Goal: Information Seeking & Learning: Learn about a topic

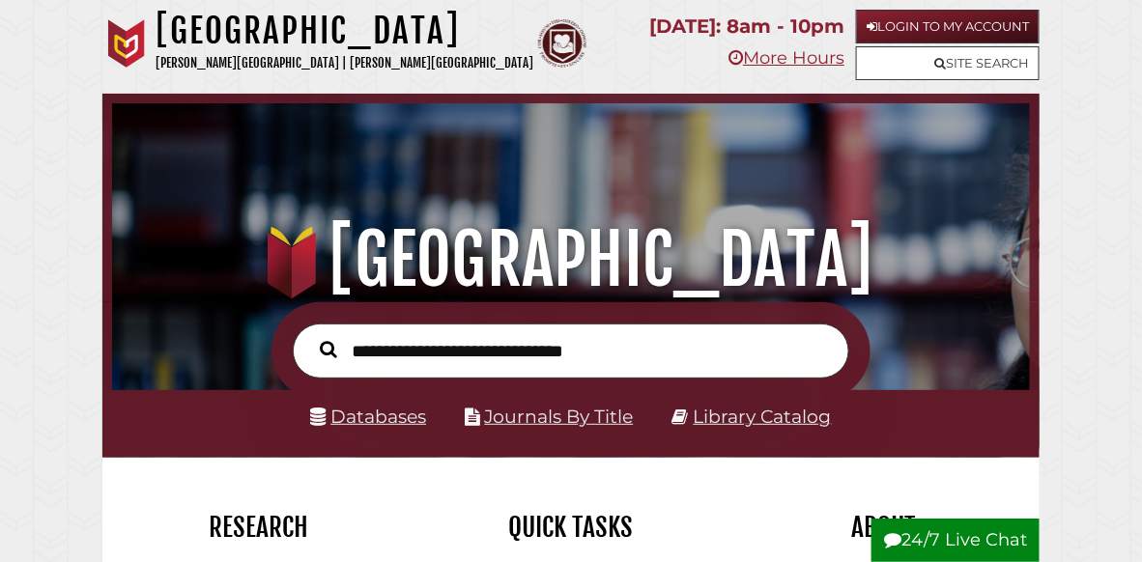
scroll to position [303, 907]
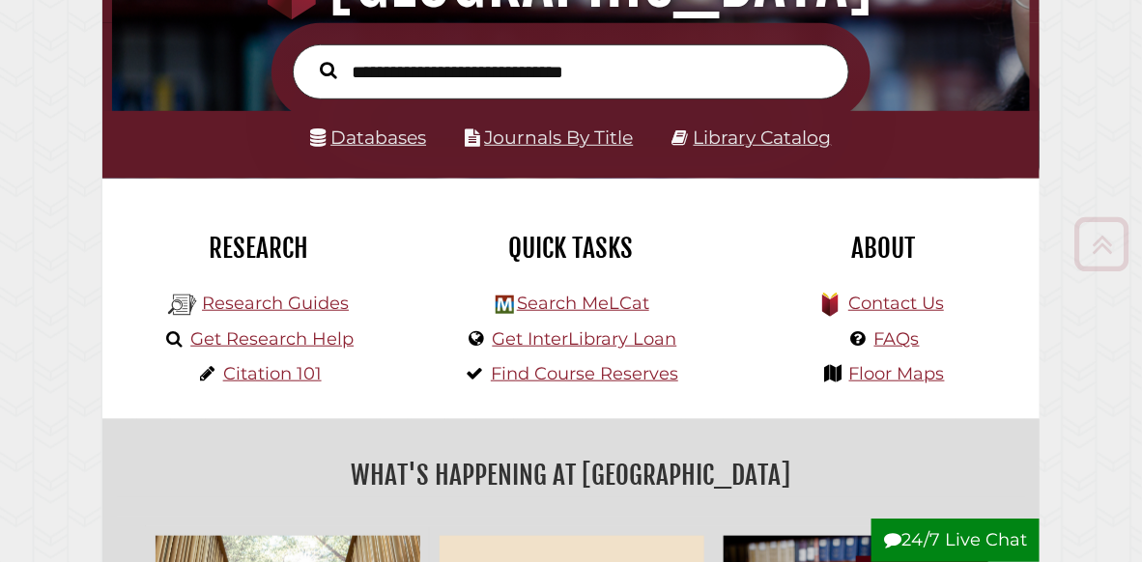
scroll to position [282, 0]
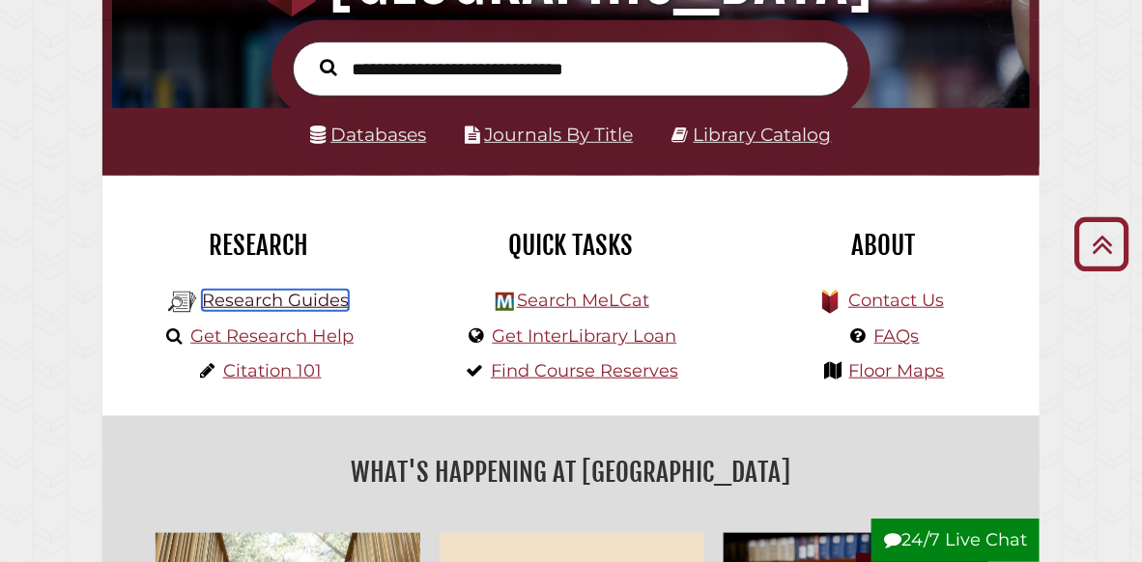
click at [272, 303] on link "Research Guides" at bounding box center [275, 300] width 147 height 21
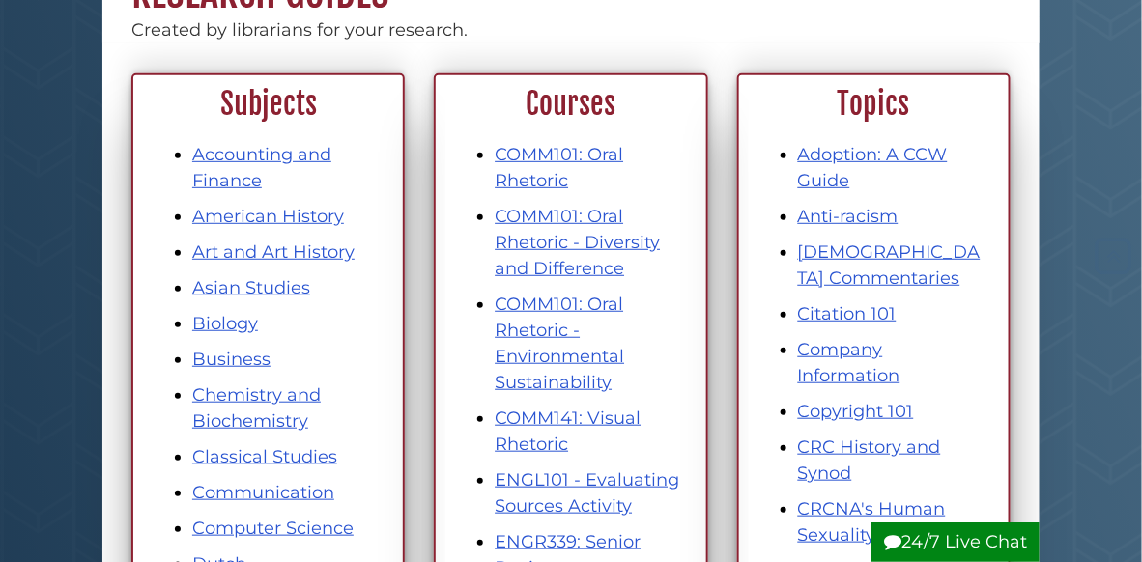
scroll to position [230, 0]
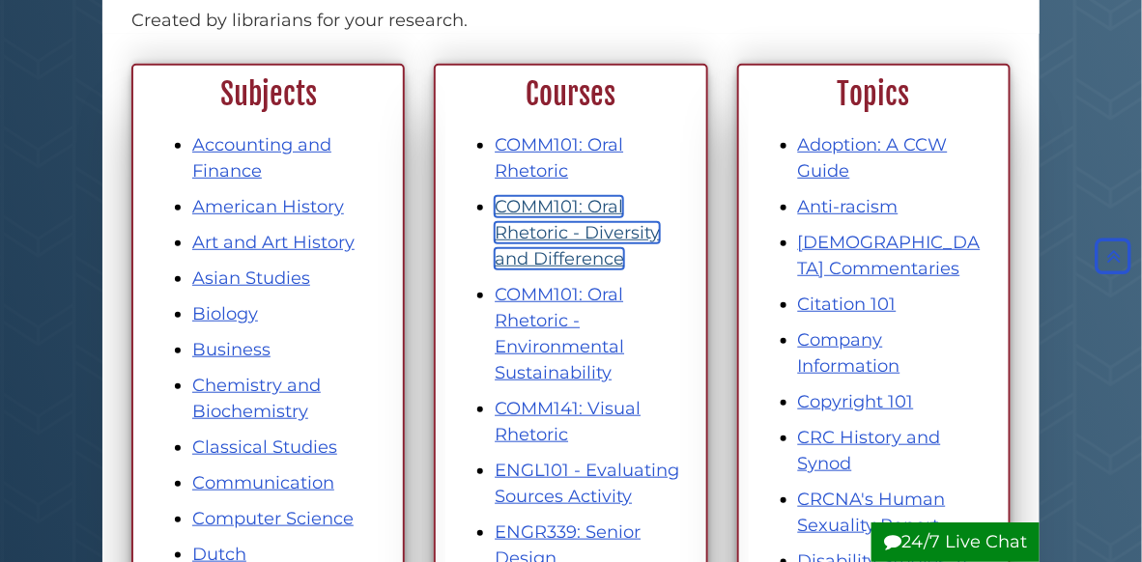
click at [583, 241] on link "COMM101: Oral Rhetoric - Diversity and Difference" at bounding box center [576, 232] width 165 height 73
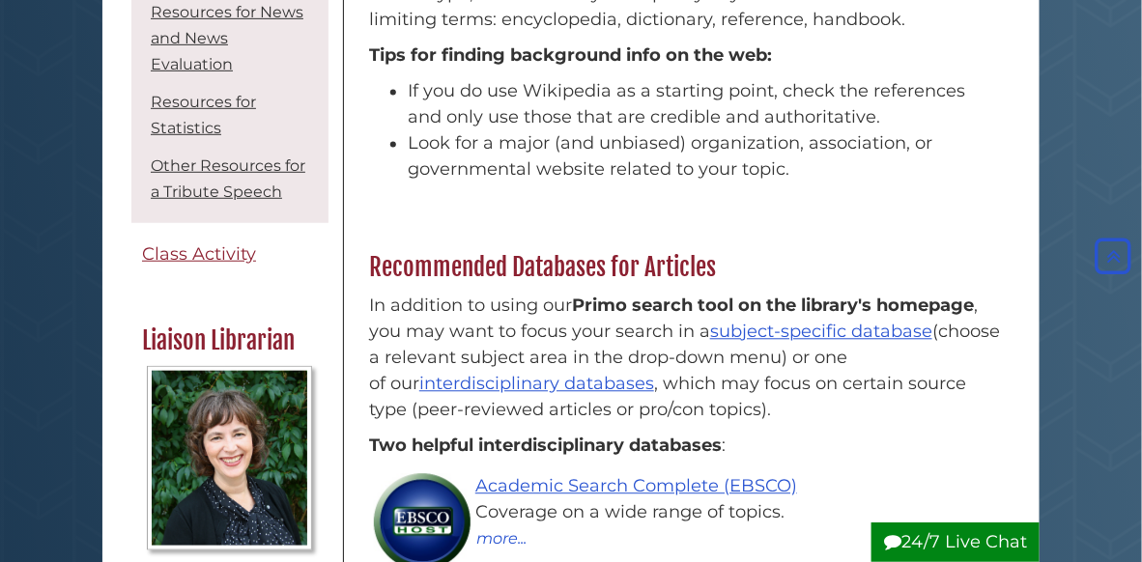
scroll to position [304, 0]
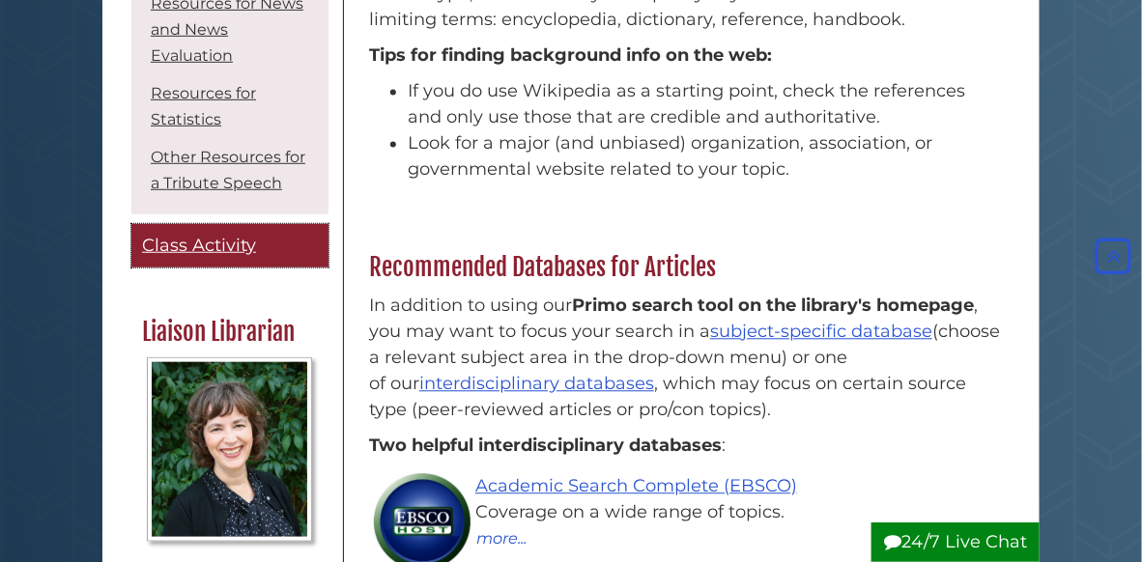
click at [228, 256] on span "Class Activity" at bounding box center [199, 245] width 114 height 21
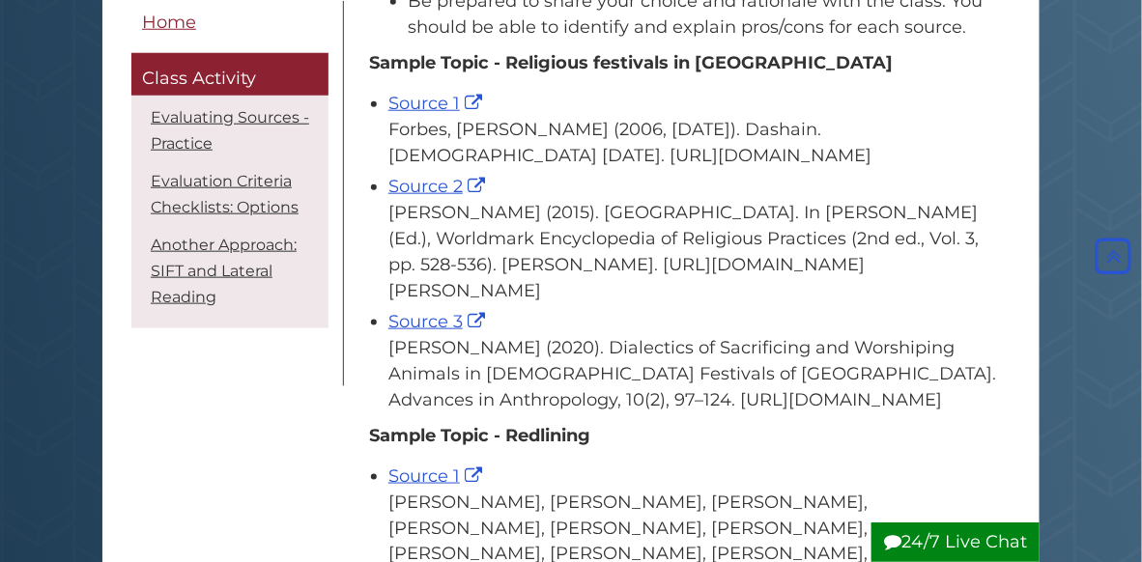
scroll to position [427, 0]
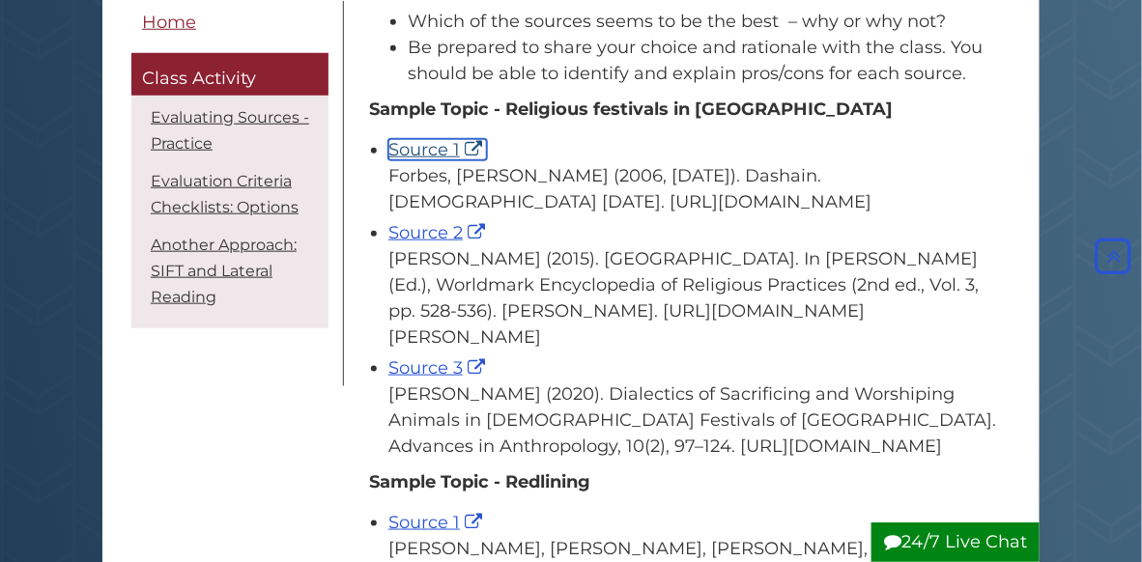
click at [450, 140] on link "Source 1" at bounding box center [437, 149] width 99 height 21
click at [430, 243] on link "Source 2" at bounding box center [438, 232] width 101 height 21
click at [436, 379] on link "Source 3" at bounding box center [438, 367] width 101 height 21
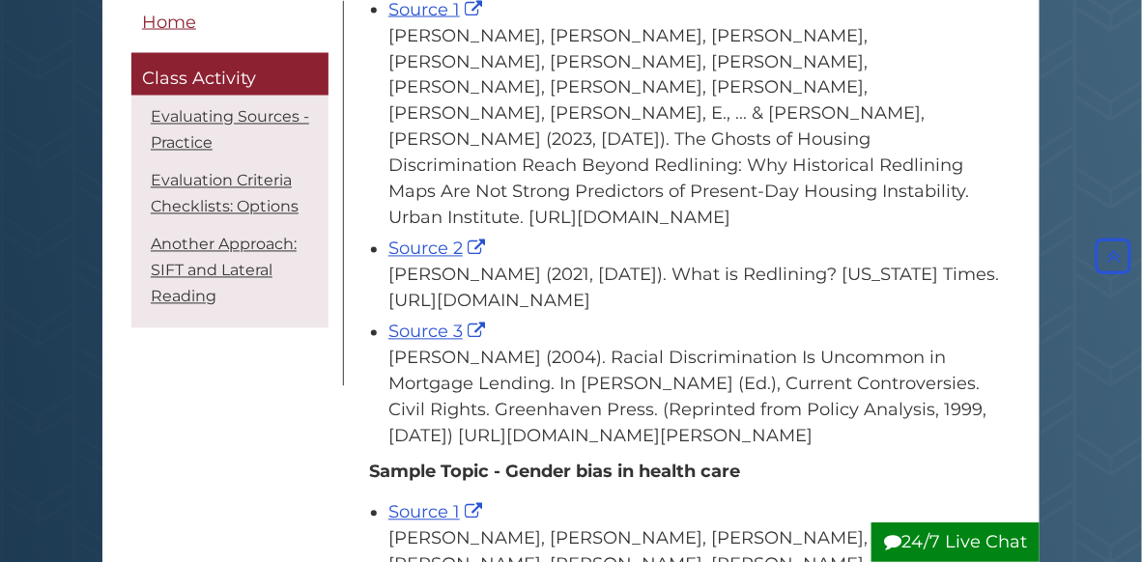
scroll to position [907, 0]
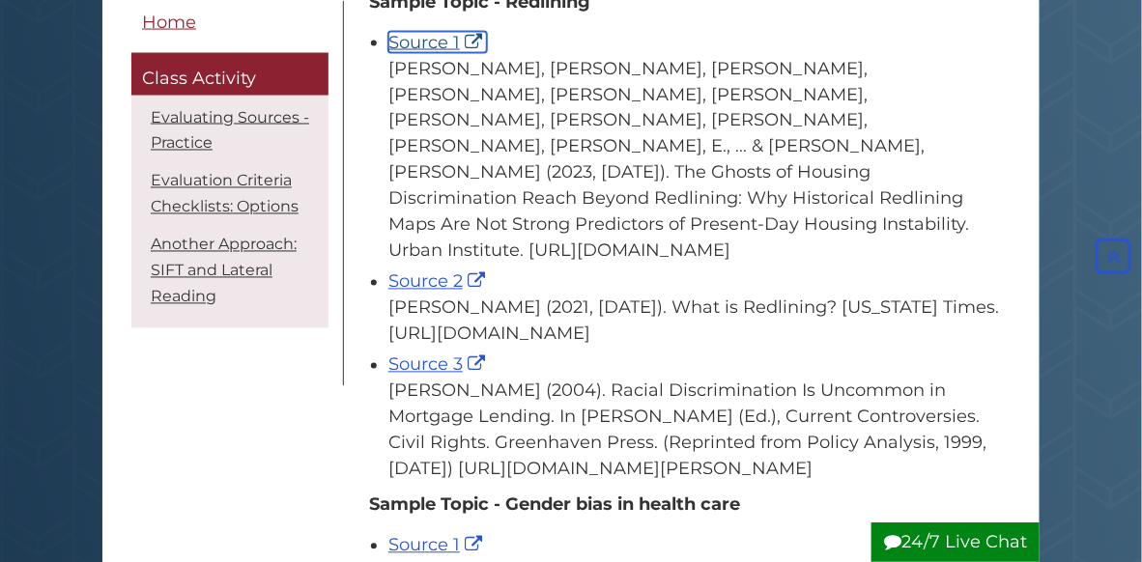
click at [436, 53] on link "Source 1" at bounding box center [437, 42] width 99 height 21
click at [423, 271] on link "Source 2" at bounding box center [438, 281] width 101 height 21
click at [436, 354] on link "Source 3" at bounding box center [438, 364] width 101 height 21
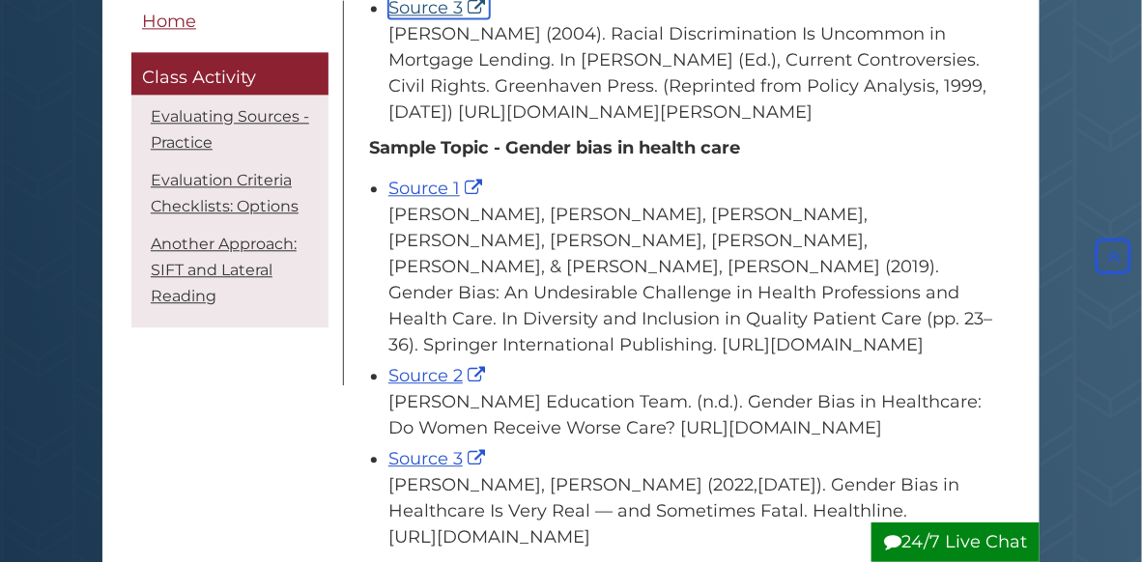
scroll to position [1383, 0]
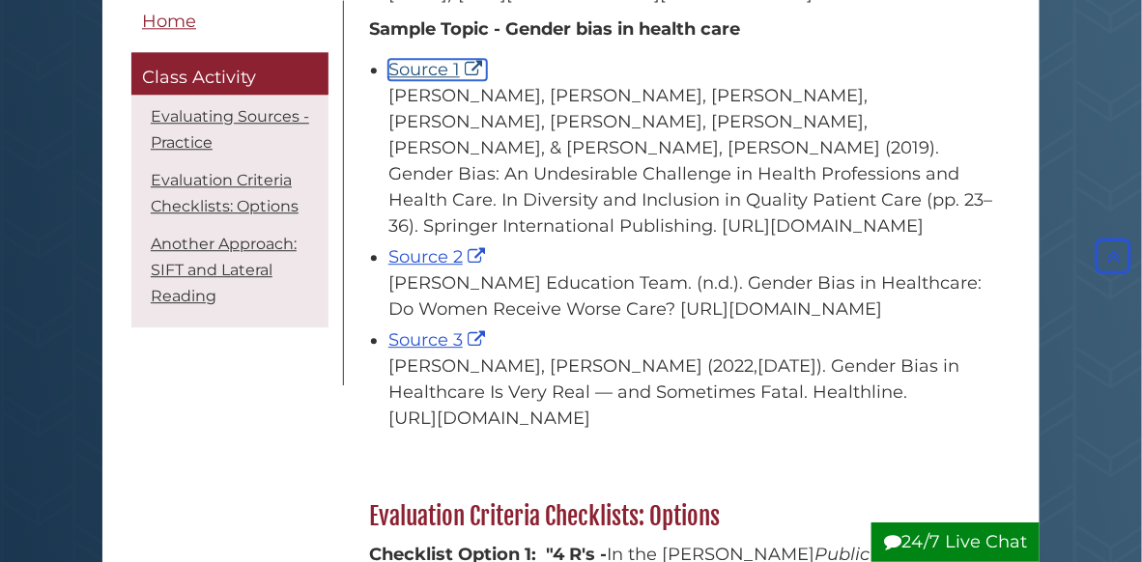
click at [448, 59] on link "Source 1" at bounding box center [437, 69] width 99 height 21
click at [419, 246] on link "Source 2" at bounding box center [438, 256] width 101 height 21
click at [432, 348] on link "Source 3" at bounding box center [438, 339] width 101 height 21
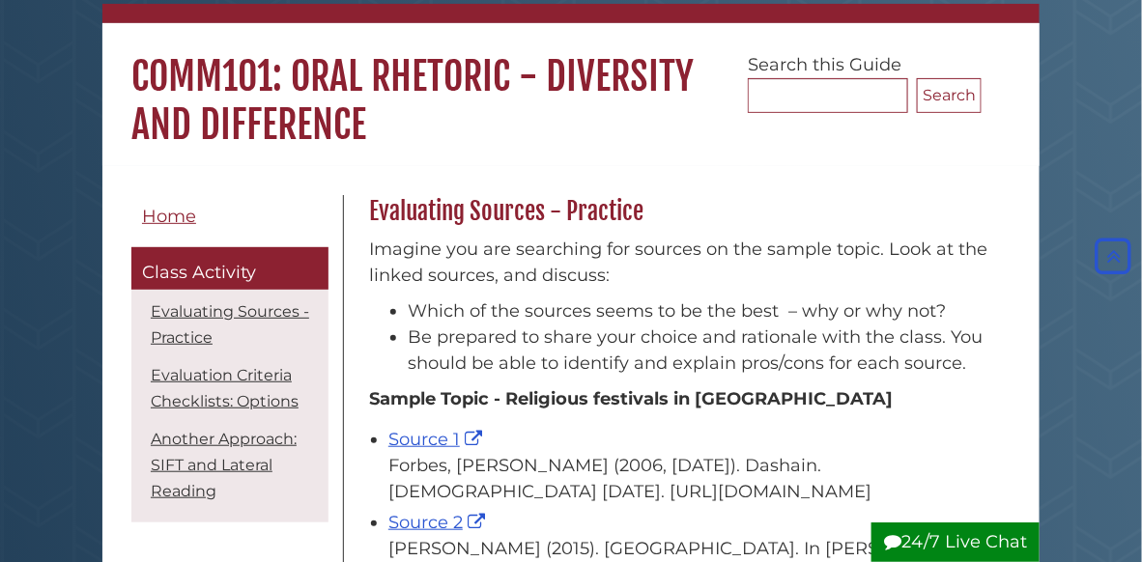
scroll to position [27, 0]
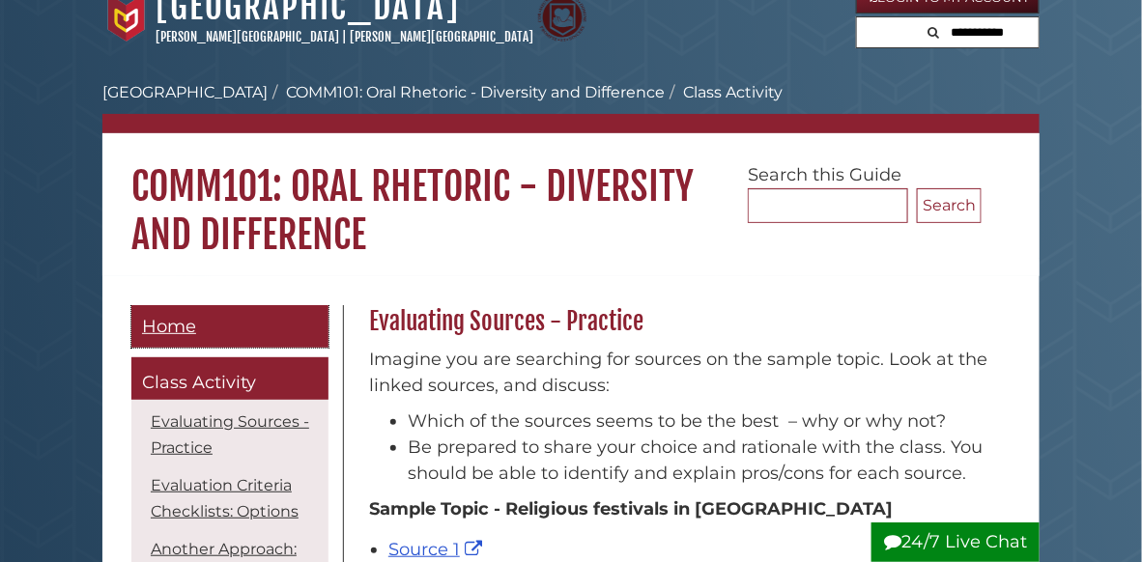
click at [168, 320] on span "Home" at bounding box center [169, 326] width 54 height 21
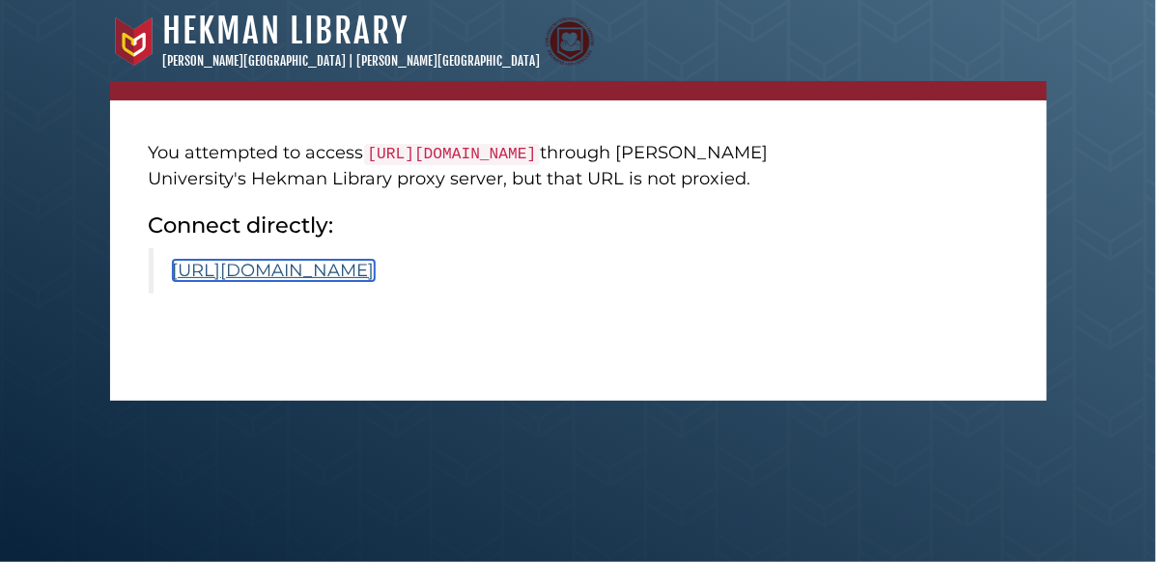
click at [375, 281] on link "[URL][DOMAIN_NAME]" at bounding box center [274, 270] width 202 height 21
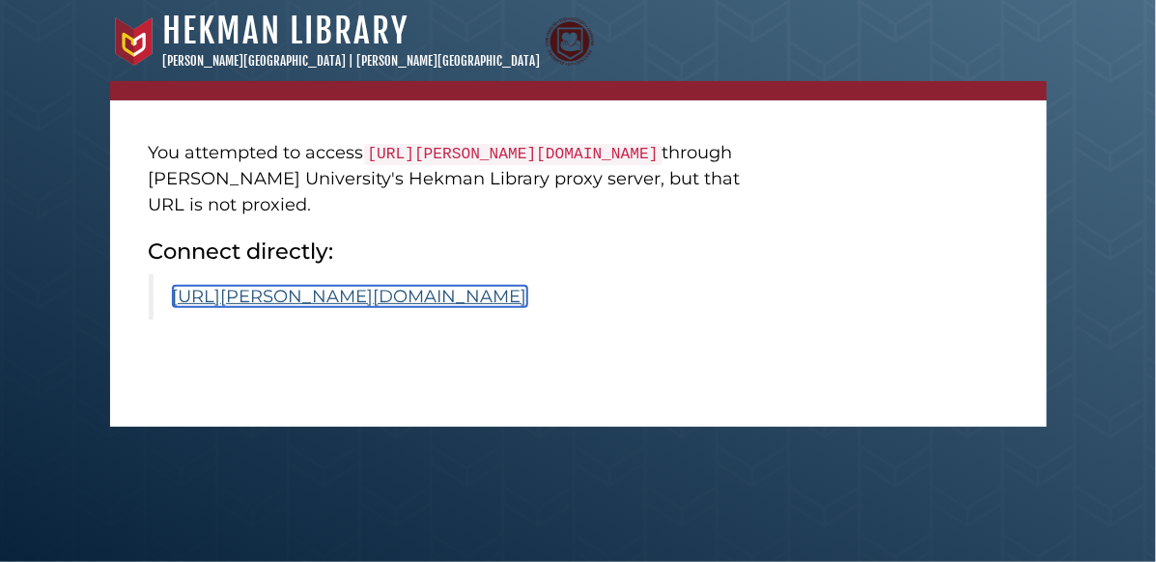
click at [394, 307] on link "[URL][PERSON_NAME][DOMAIN_NAME]" at bounding box center [350, 296] width 354 height 21
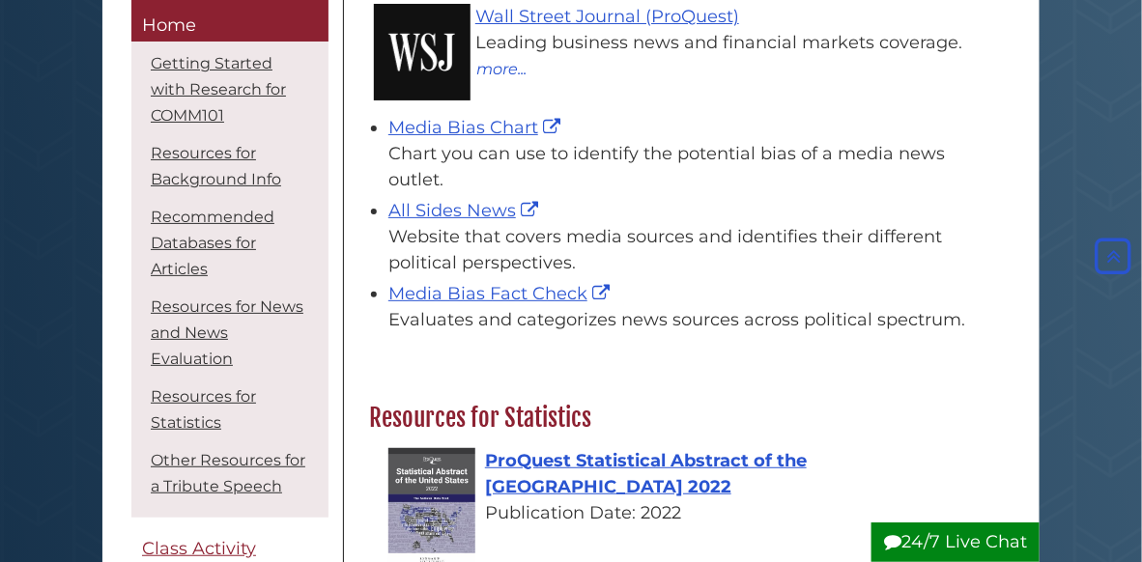
scroll to position [2098, 0]
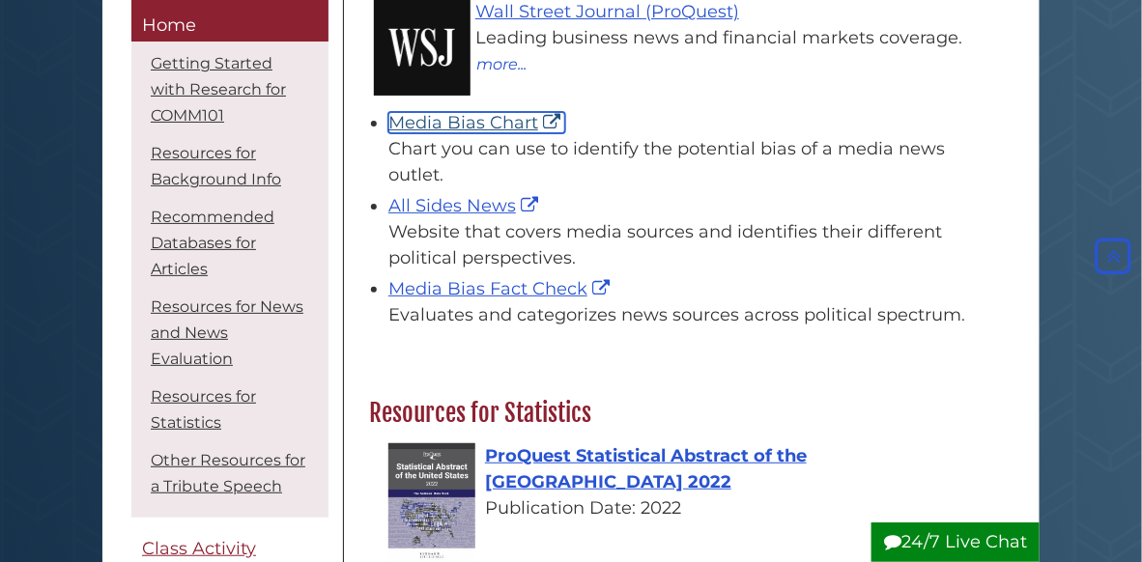
click at [480, 133] on link "Media Bias Chart" at bounding box center [476, 122] width 177 height 21
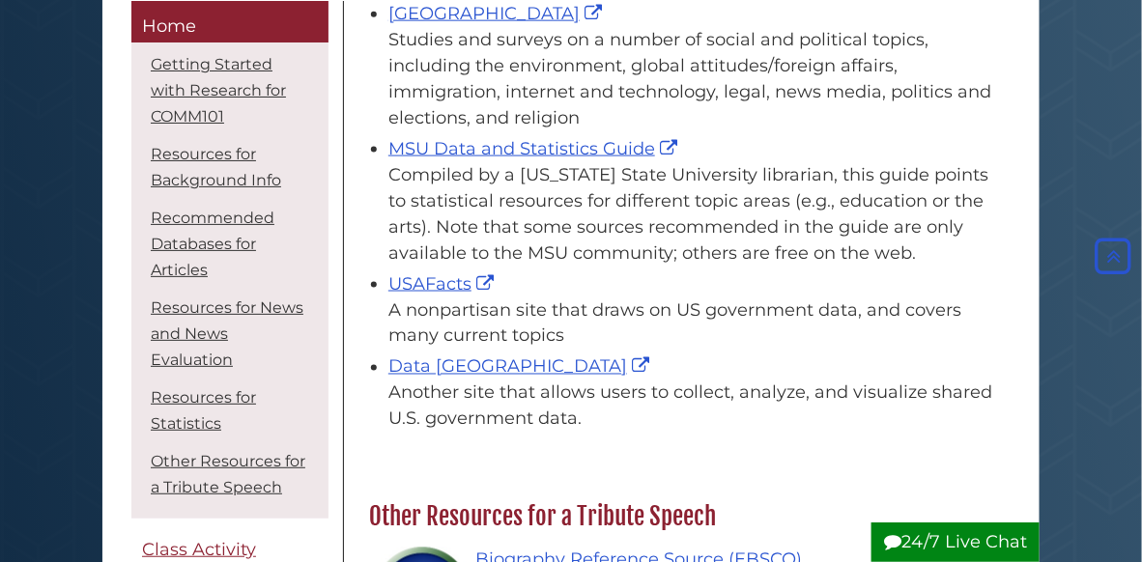
scroll to position [2798, 0]
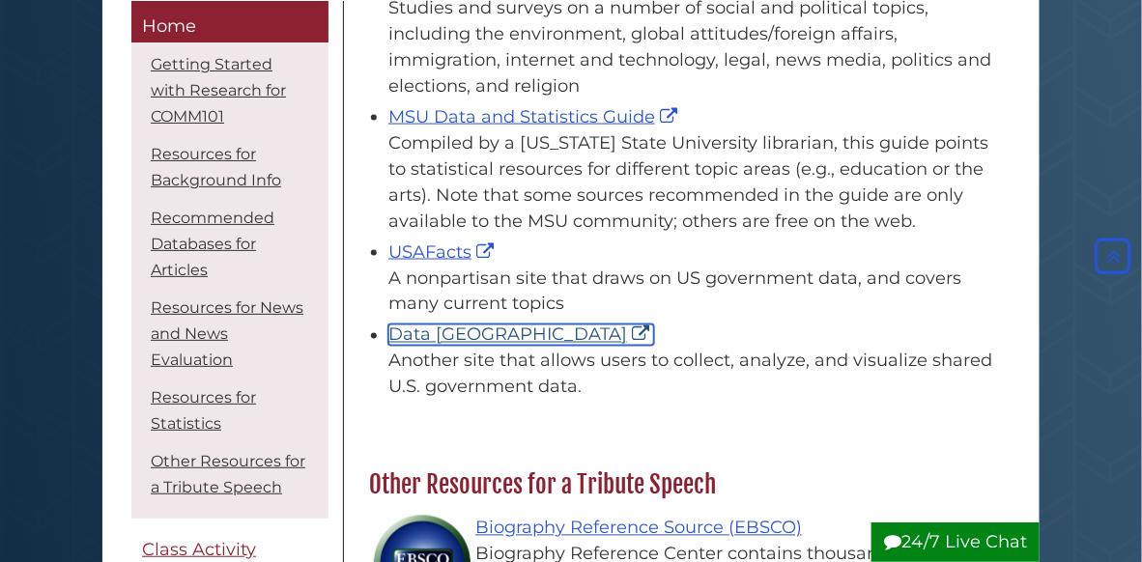
click at [438, 346] on link "Data [GEOGRAPHIC_DATA]" at bounding box center [521, 334] width 266 height 21
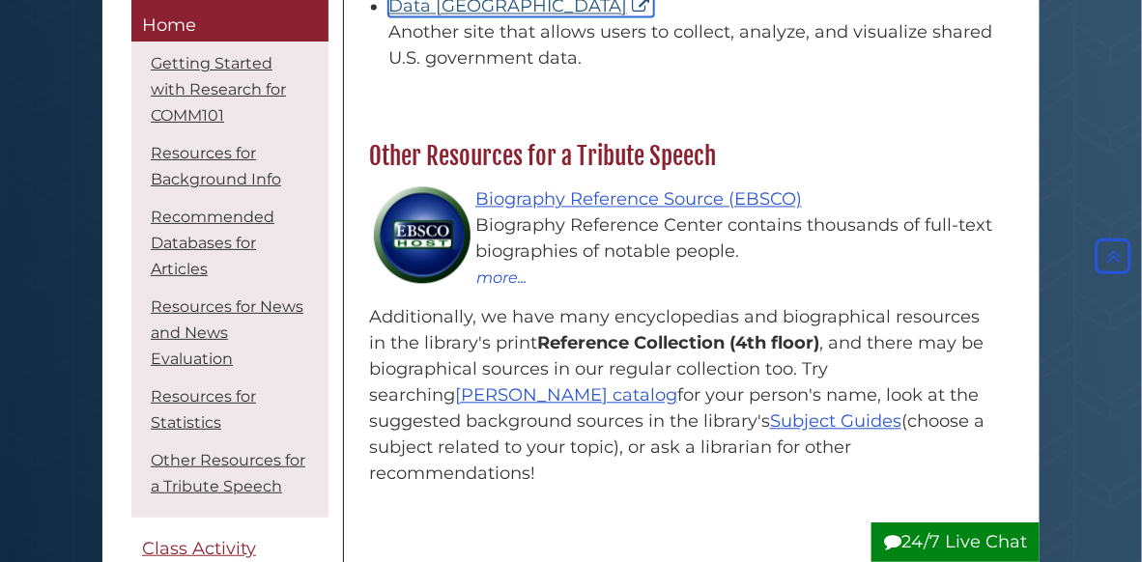
scroll to position [3132, 0]
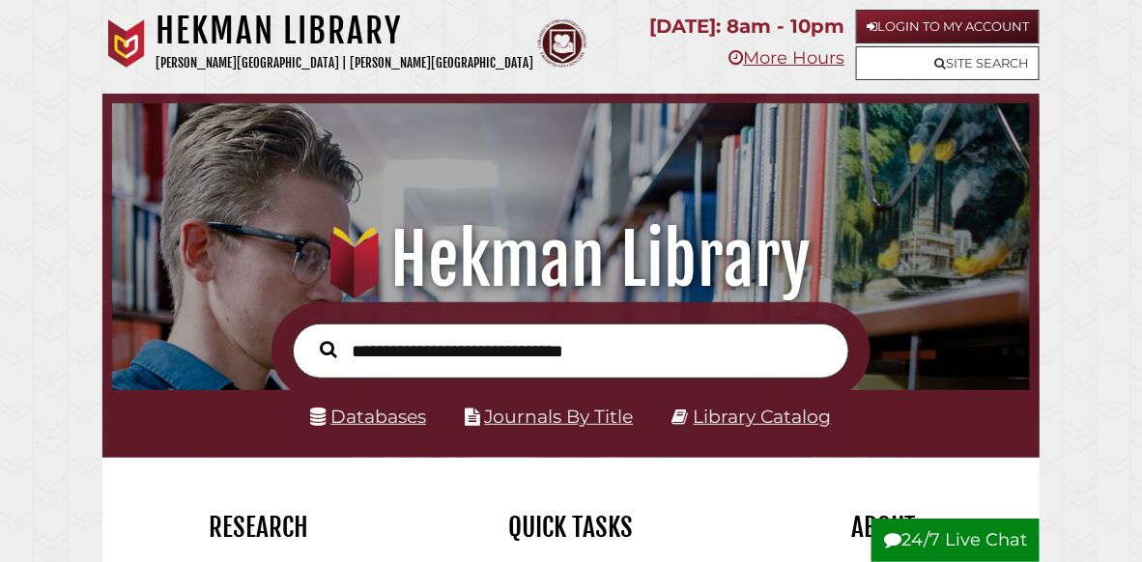
scroll to position [303, 907]
type input "**********"
click at [310, 336] on button "Search" at bounding box center [328, 349] width 37 height 26
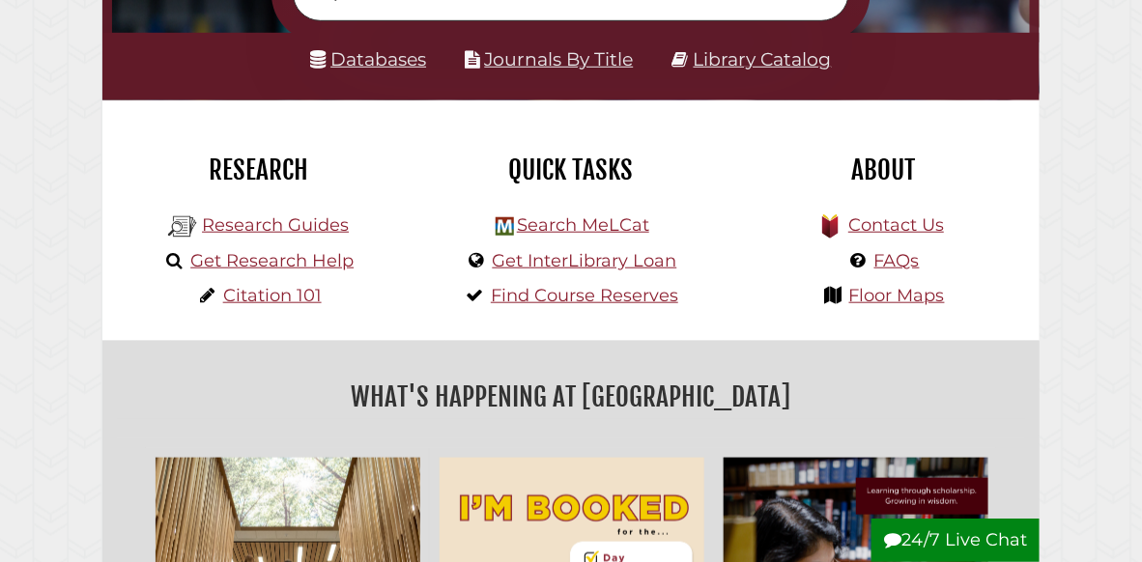
scroll to position [373, 0]
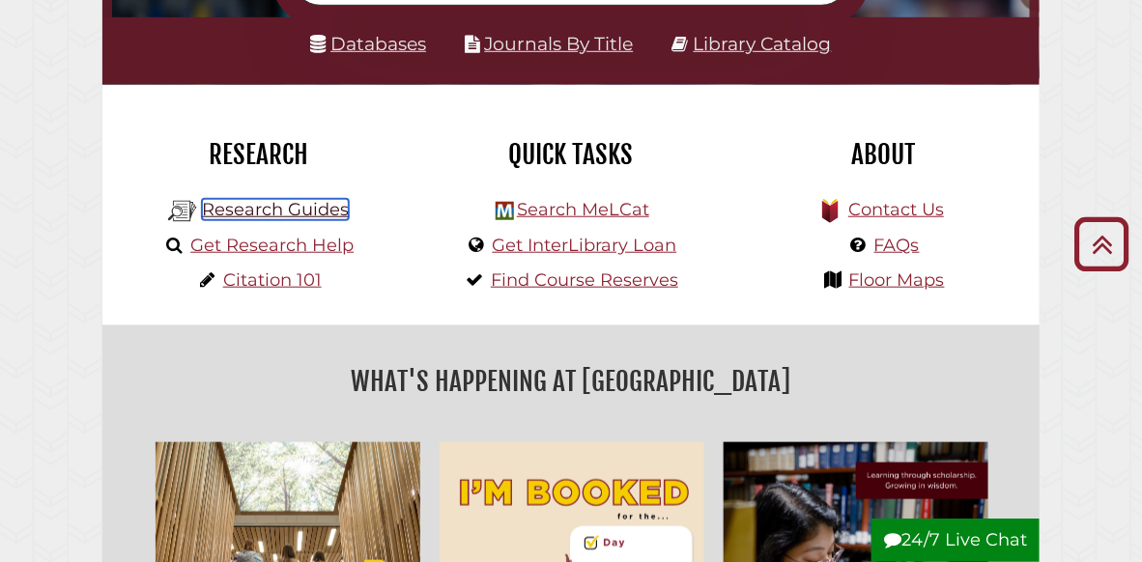
click at [314, 216] on link "Research Guides" at bounding box center [275, 209] width 147 height 21
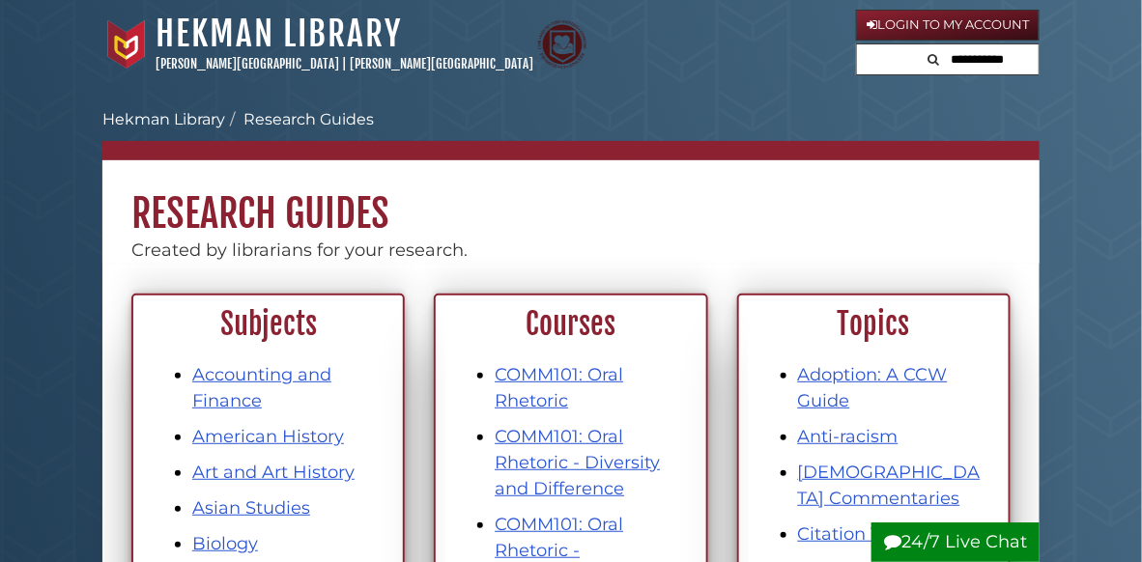
drag, startPoint x: 1141, startPoint y: 104, endPoint x: 1142, endPoint y: 122, distance: 17.4
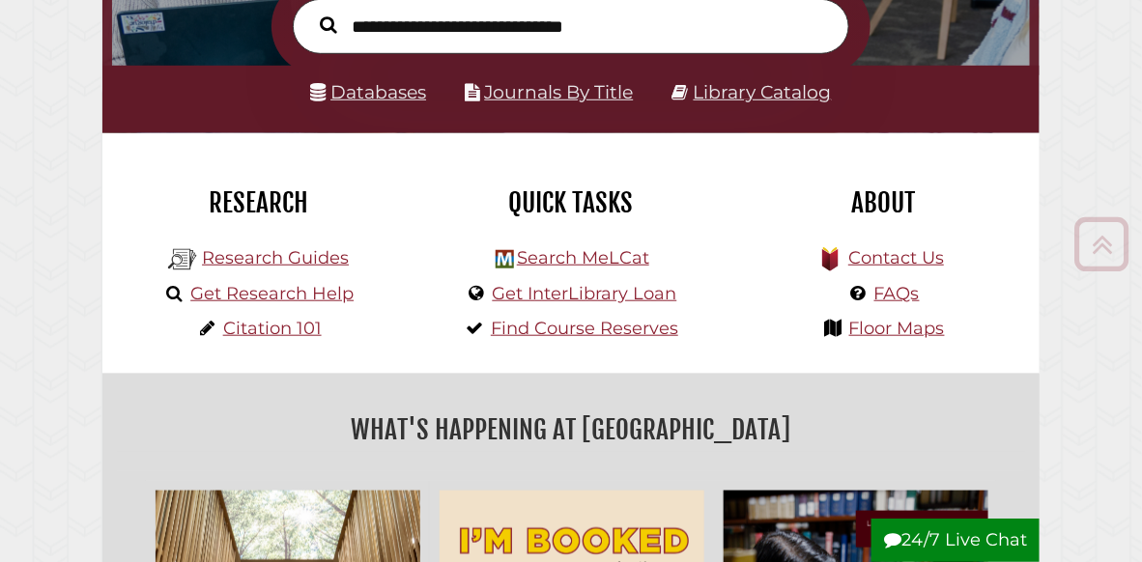
scroll to position [303, 907]
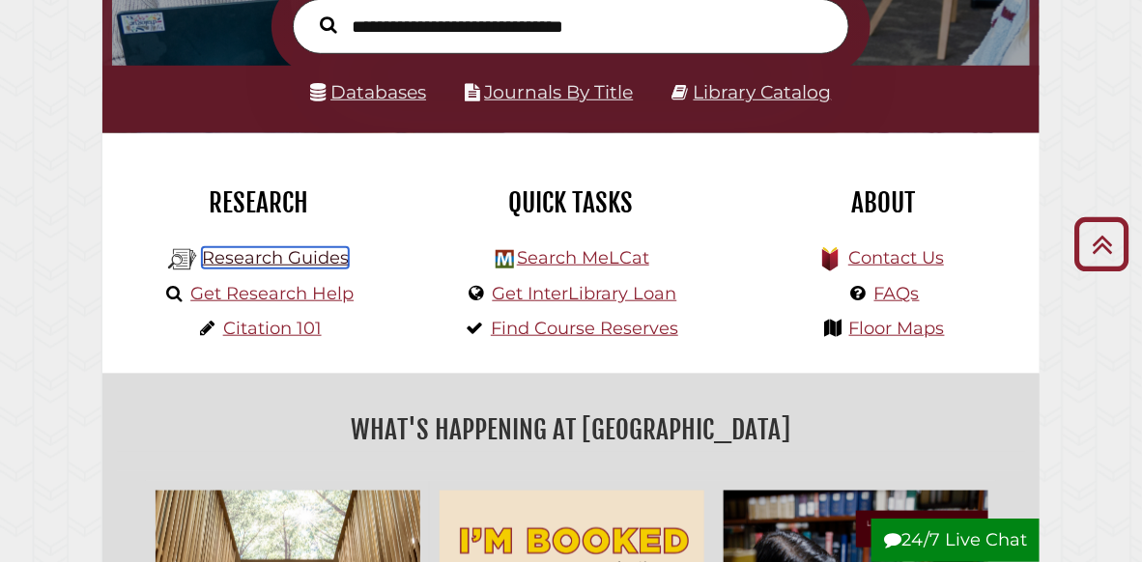
click at [278, 255] on link "Research Guides" at bounding box center [275, 257] width 147 height 21
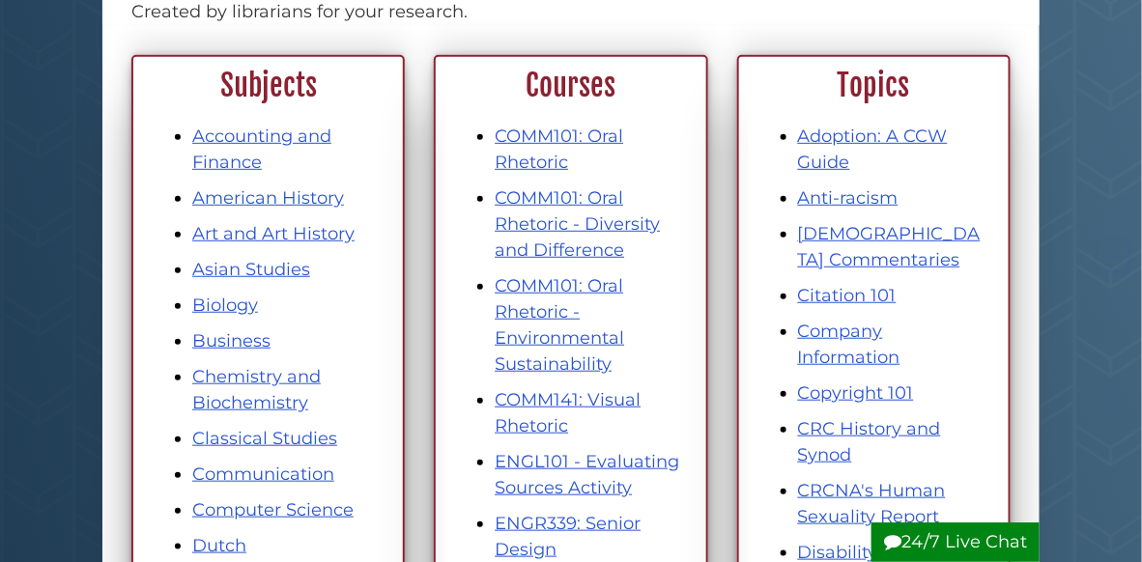
scroll to position [252, 0]
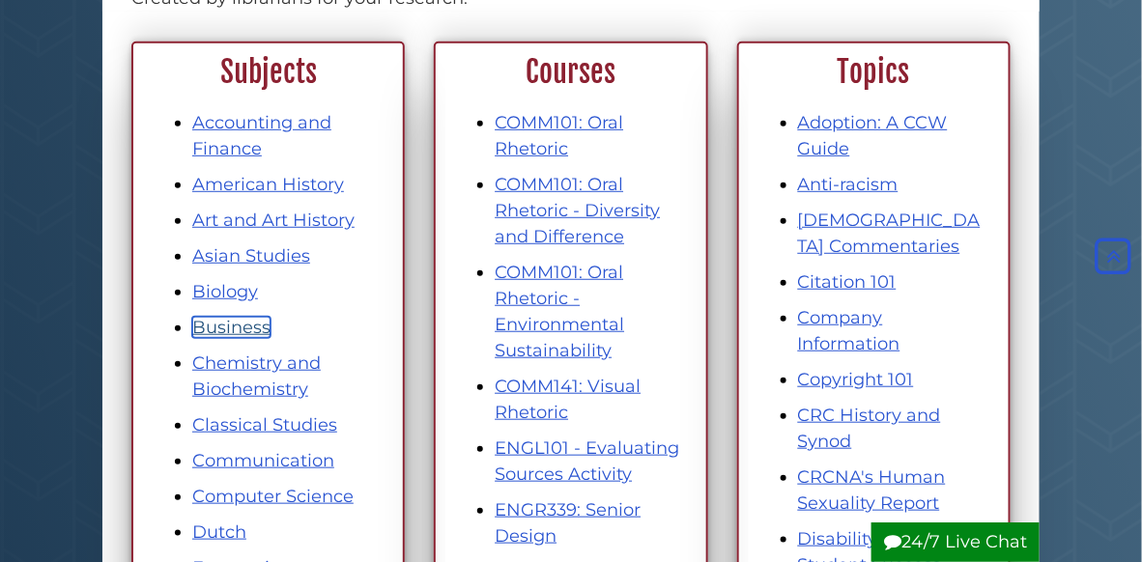
click at [233, 322] on link "Business" at bounding box center [231, 327] width 78 height 21
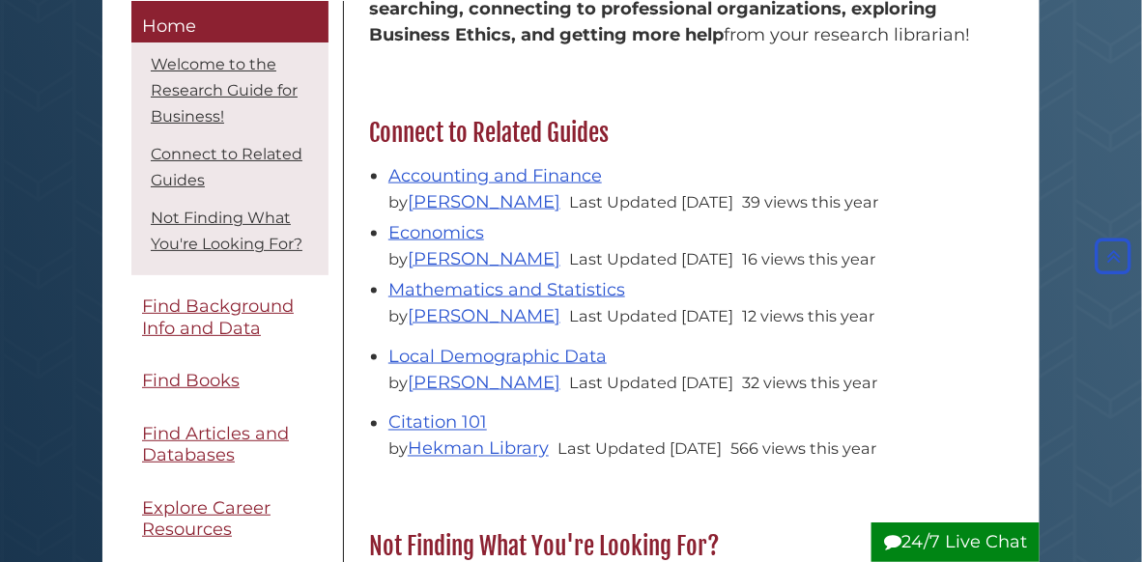
scroll to position [118, 0]
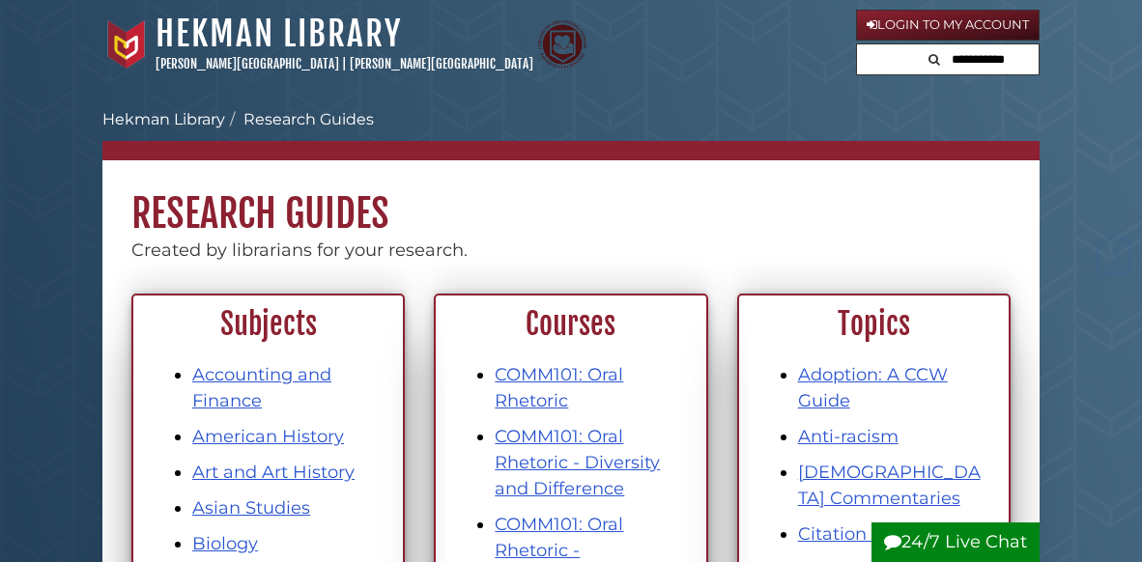
scroll to position [252, 0]
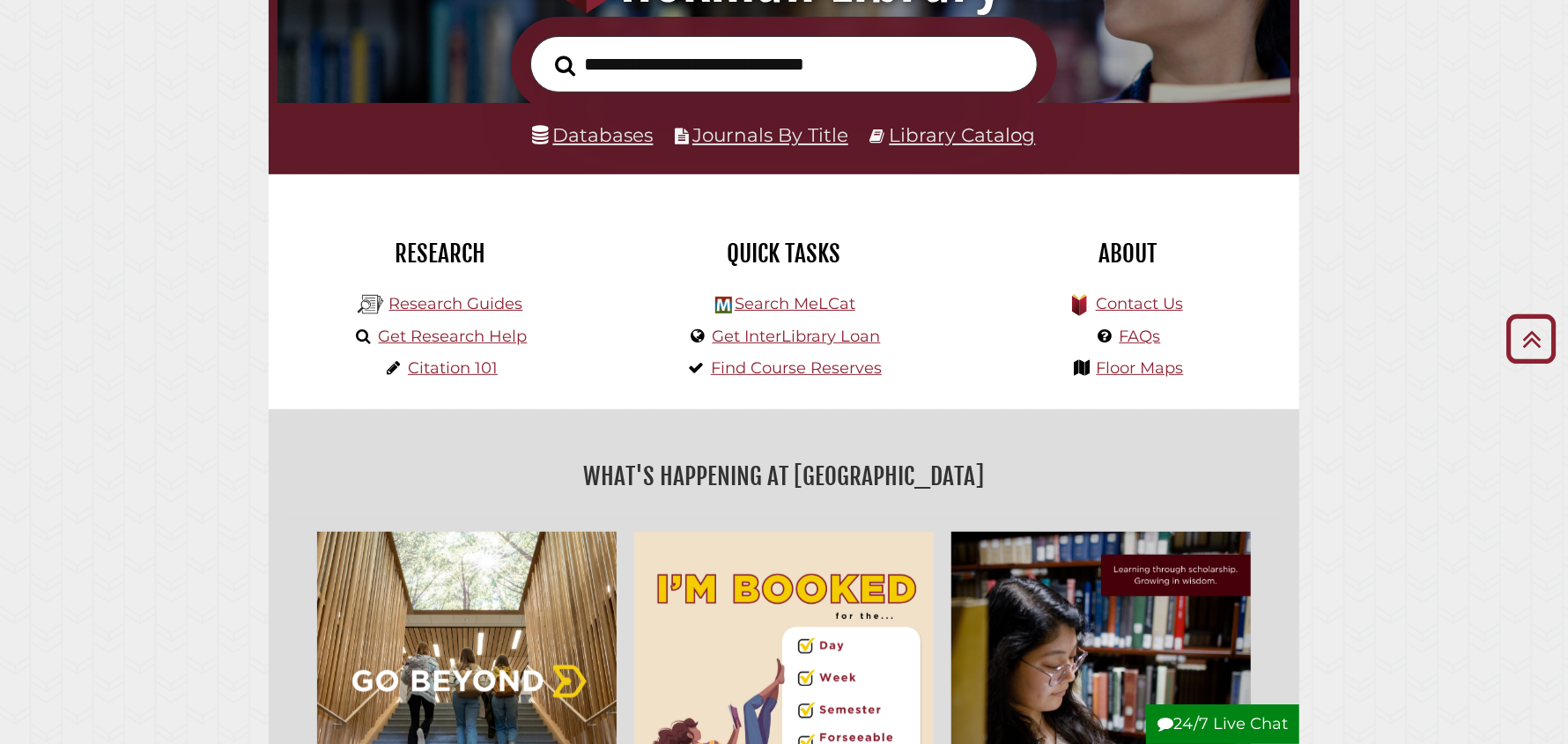
scroll to position [169, 317]
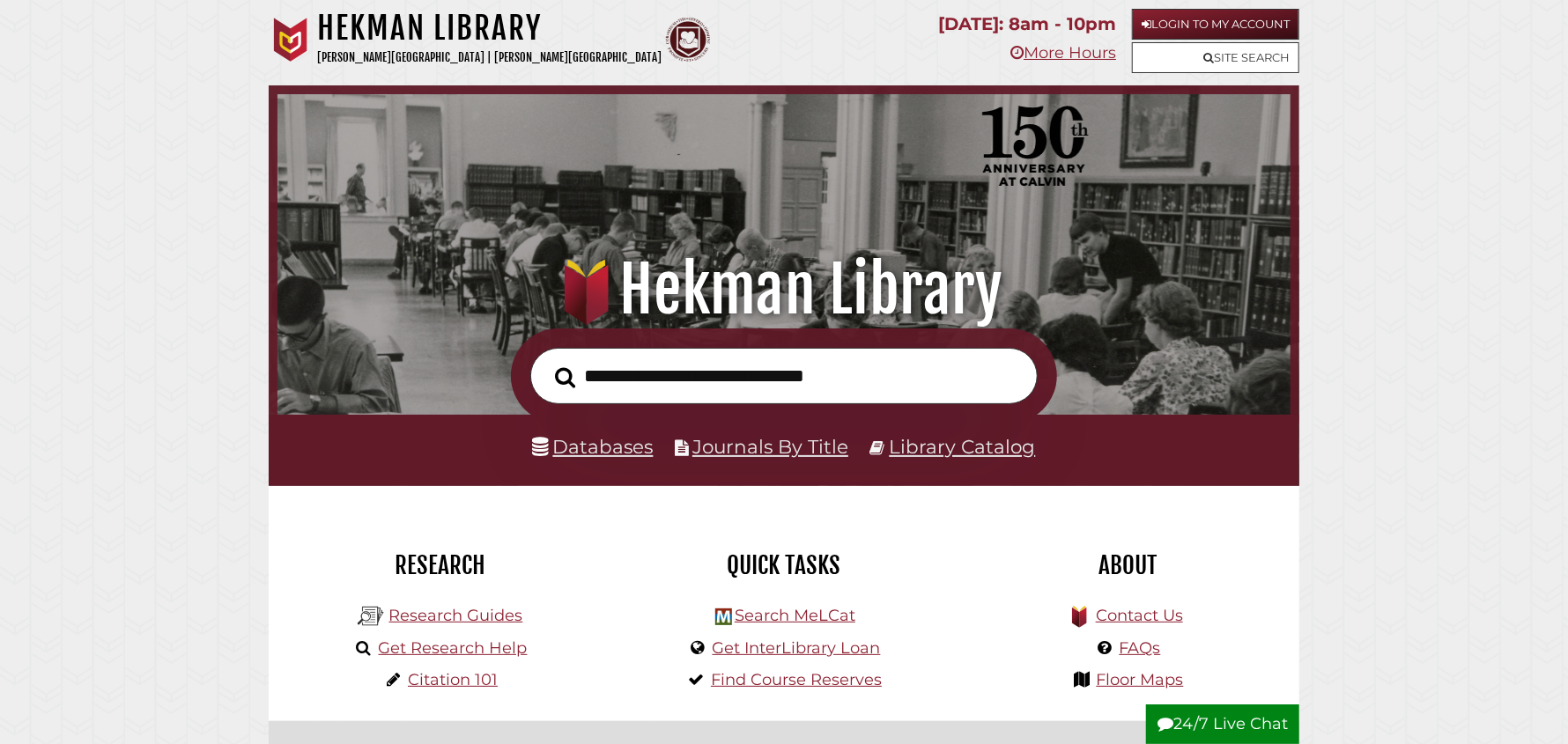
scroll to position [334, 1004]
type input "**********"
click at [546, 362] on button "Search" at bounding box center [566, 377] width 38 height 32
